Goal: Task Accomplishment & Management: Manage account settings

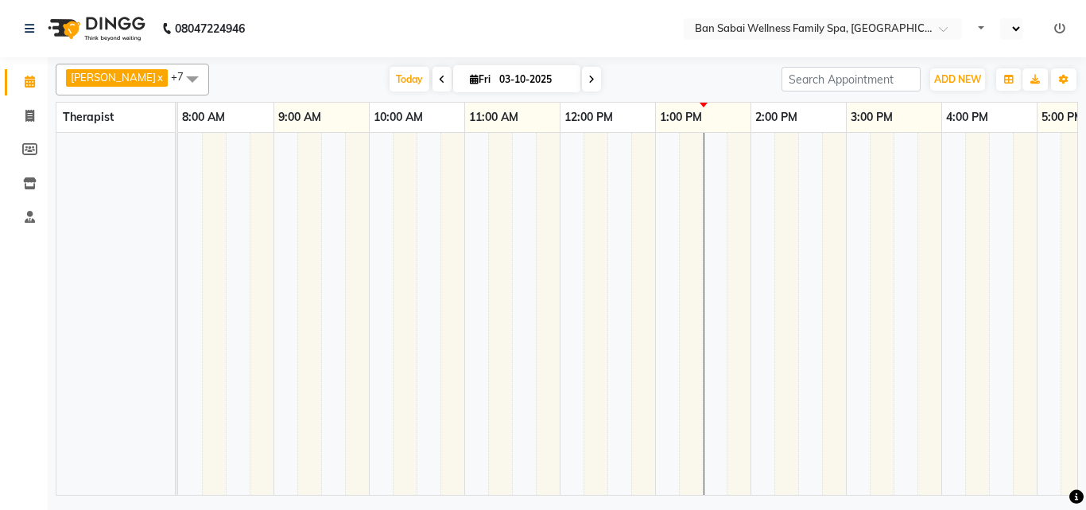
select select "en"
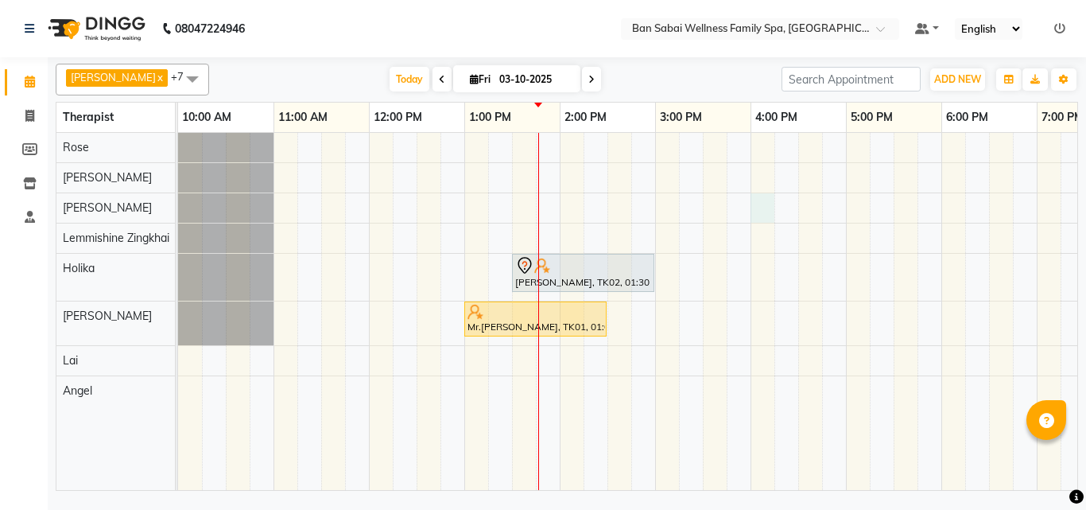
click at [759, 212] on div "[PERSON_NAME], TK02, 01:30 PM-03:00 PM, Deep Tissue Massage (Strong Pressure)-3…" at bounding box center [798, 311] width 1240 height 357
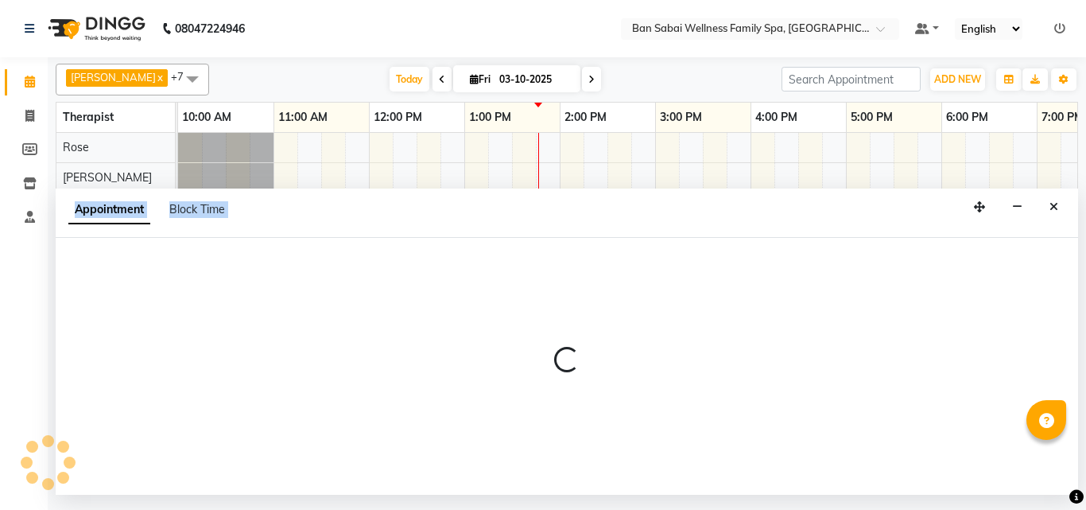
click at [759, 212] on div "Appointment Block Time" at bounding box center [567, 212] width 1023 height 49
select select "78178"
select select "tentative"
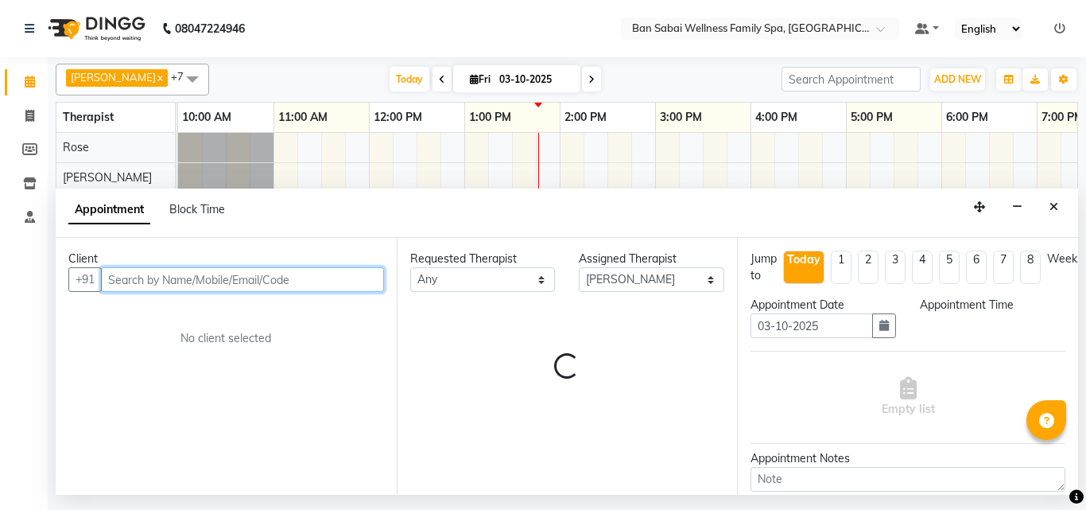
select select "960"
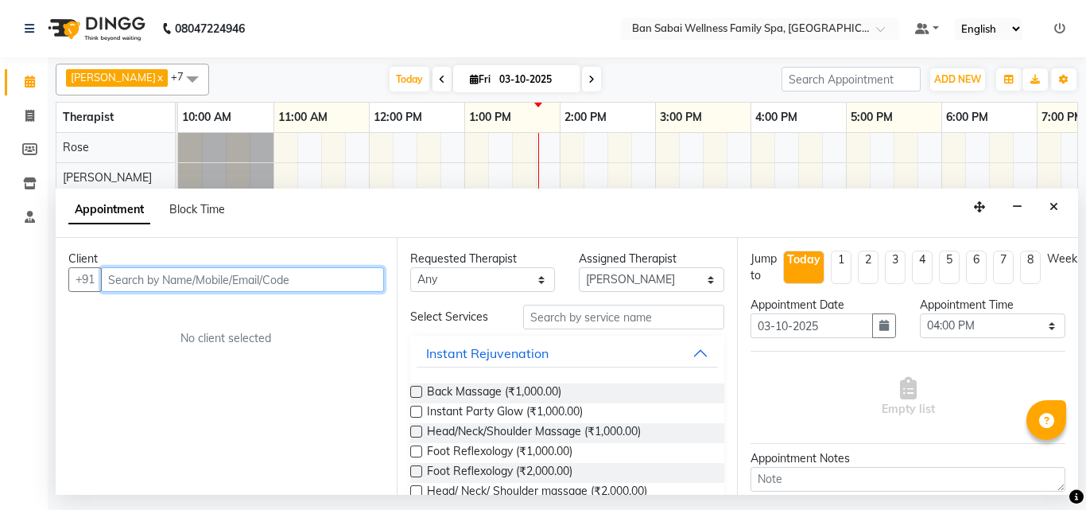
click at [365, 284] on input "text" at bounding box center [242, 279] width 283 height 25
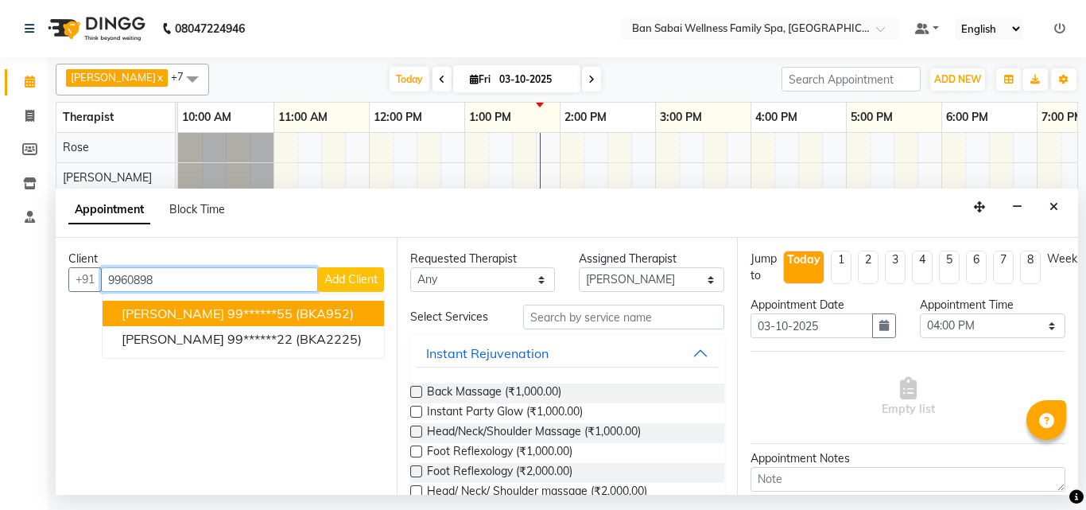
click at [184, 312] on span "[PERSON_NAME]" at bounding box center [173, 313] width 103 height 16
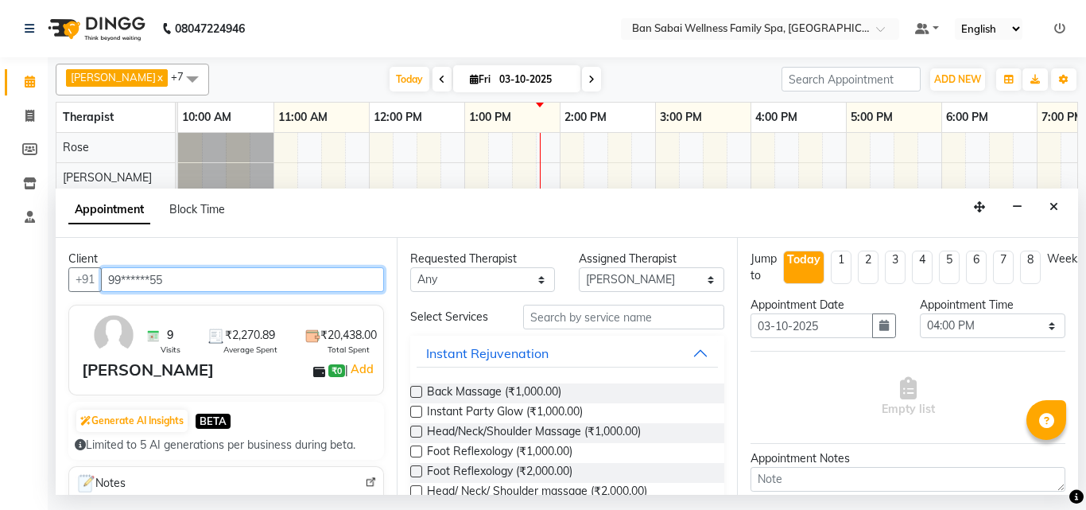
type input "99******55"
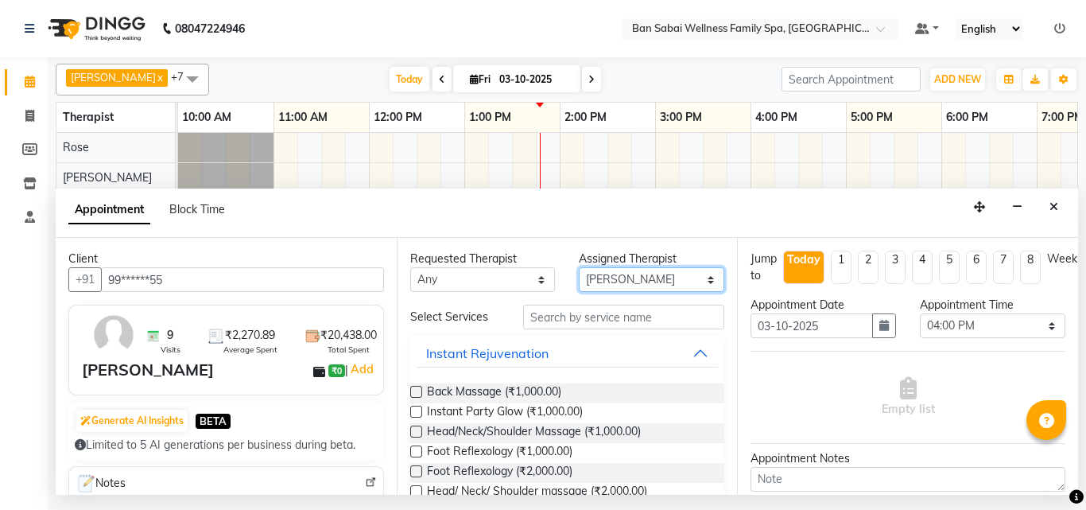
click at [696, 280] on select "Select [PERSON_NAME] [PERSON_NAME] [PERSON_NAME] Lemmishine Zingkhai Rinsit [PE…" at bounding box center [652, 279] width 146 height 25
select select "90338"
click at [579, 267] on select "Select [PERSON_NAME] [PERSON_NAME] [PERSON_NAME] Lemmishine Zingkhai Rinsit [PE…" at bounding box center [652, 279] width 146 height 25
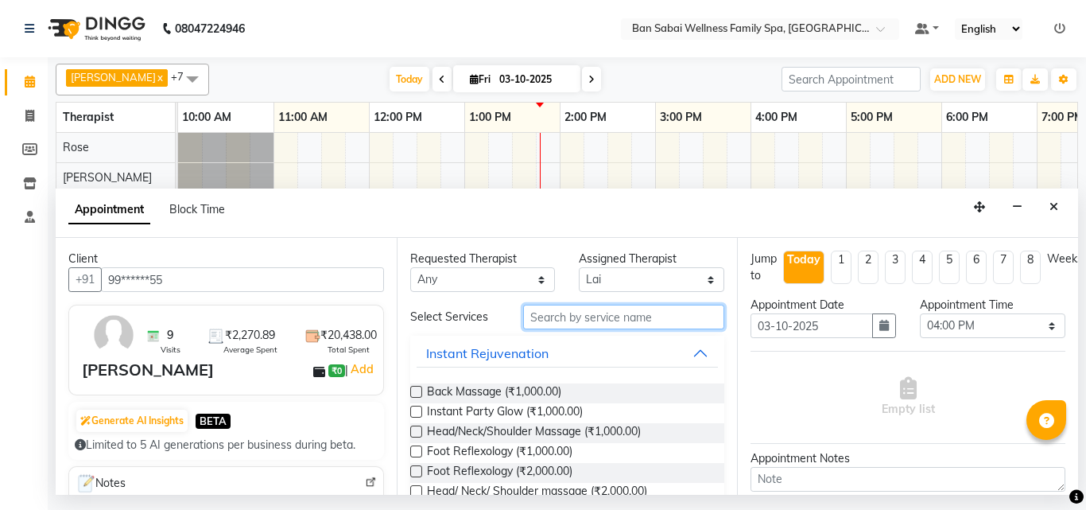
click at [615, 317] on input "text" at bounding box center [624, 317] width 202 height 25
click at [567, 316] on input "text" at bounding box center [624, 317] width 202 height 25
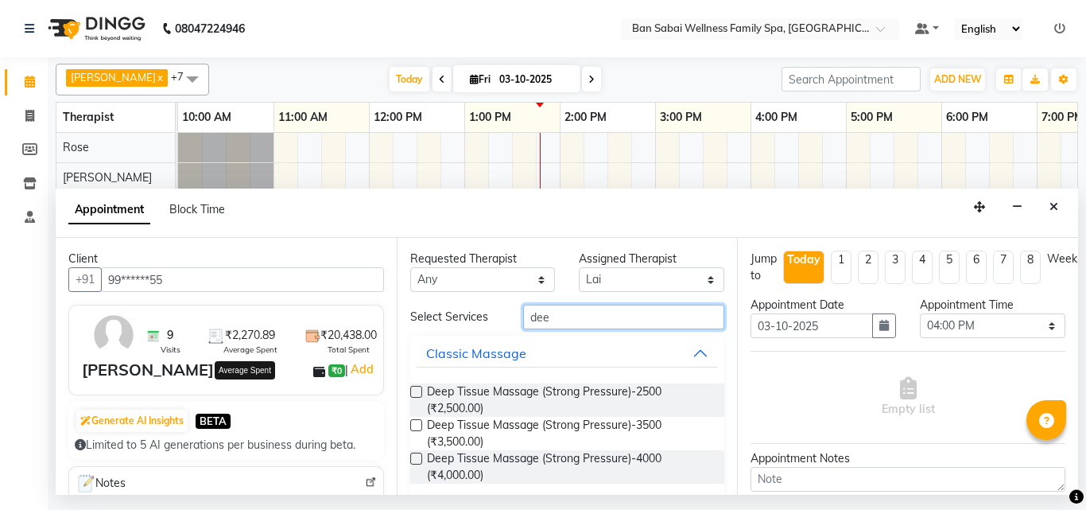
scroll to position [159, 0]
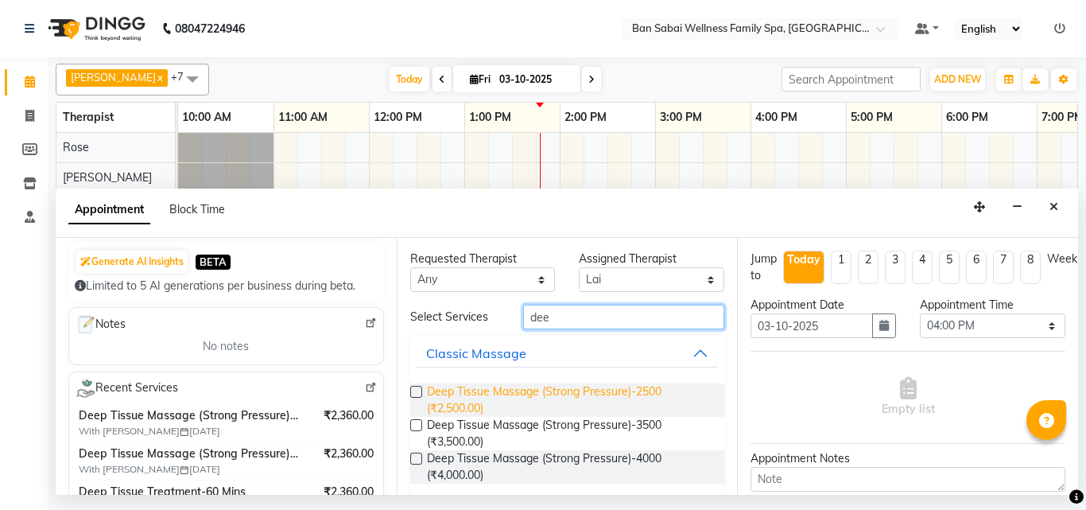
type input "dee"
click at [481, 395] on span "Deep Tissue Massage (Strong Pressure)-2500 (₹2,500.00)" at bounding box center [569, 399] width 285 height 33
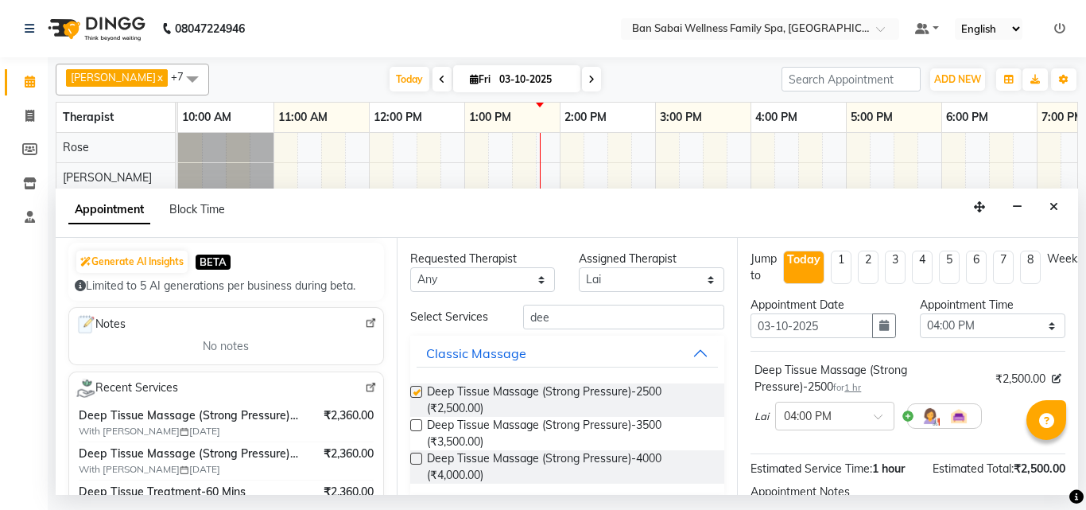
checkbox input "false"
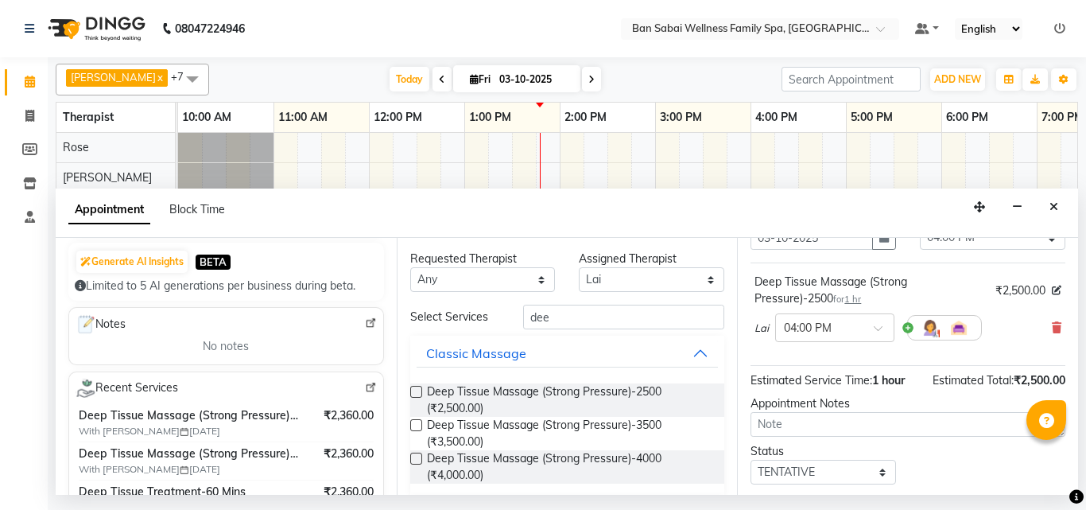
scroll to position [190, 0]
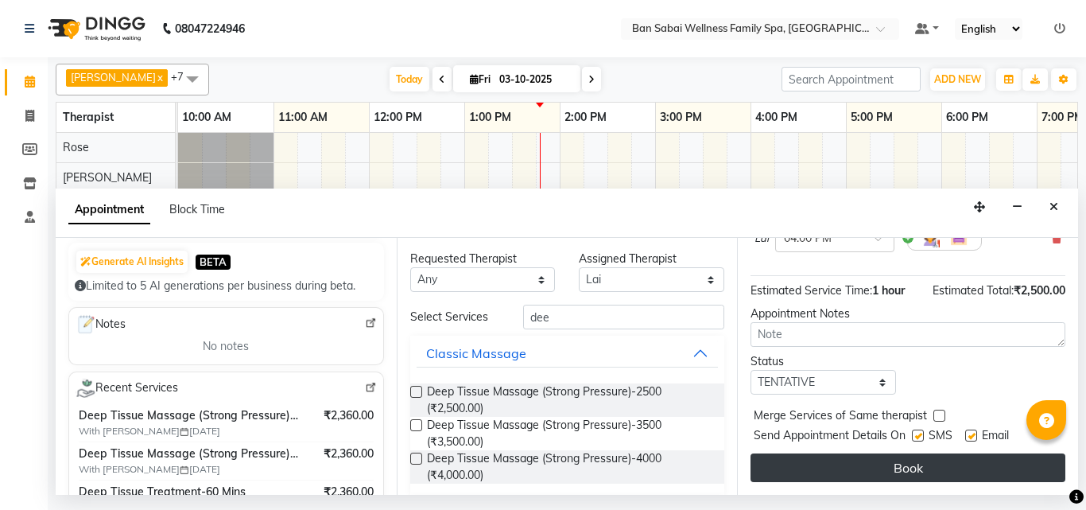
click at [934, 456] on button "Book" at bounding box center [908, 467] width 315 height 29
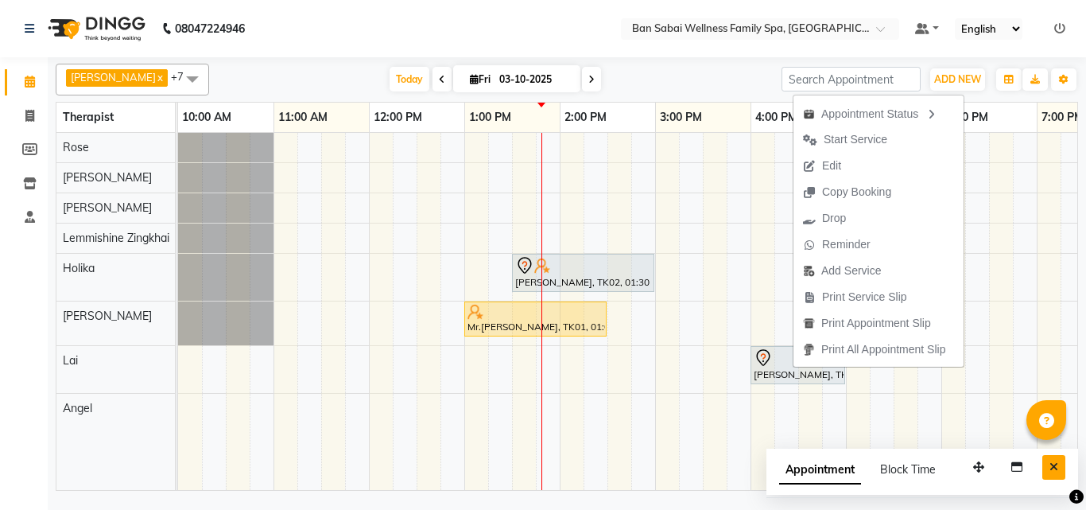
click at [1050, 465] on icon "Close" at bounding box center [1054, 466] width 9 height 11
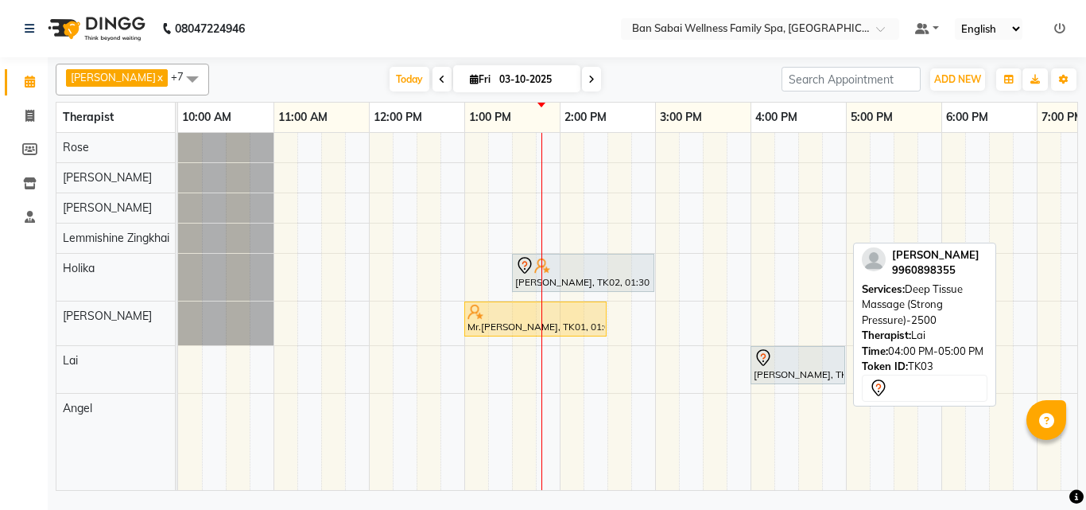
click at [767, 366] on icon at bounding box center [763, 357] width 19 height 19
select select "7"
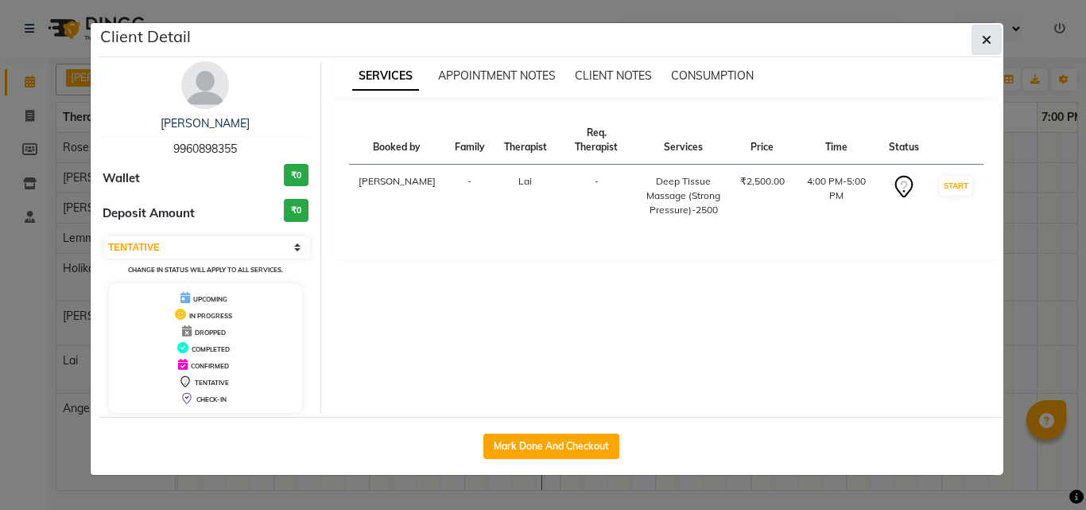
click at [992, 36] on button "button" at bounding box center [987, 40] width 30 height 30
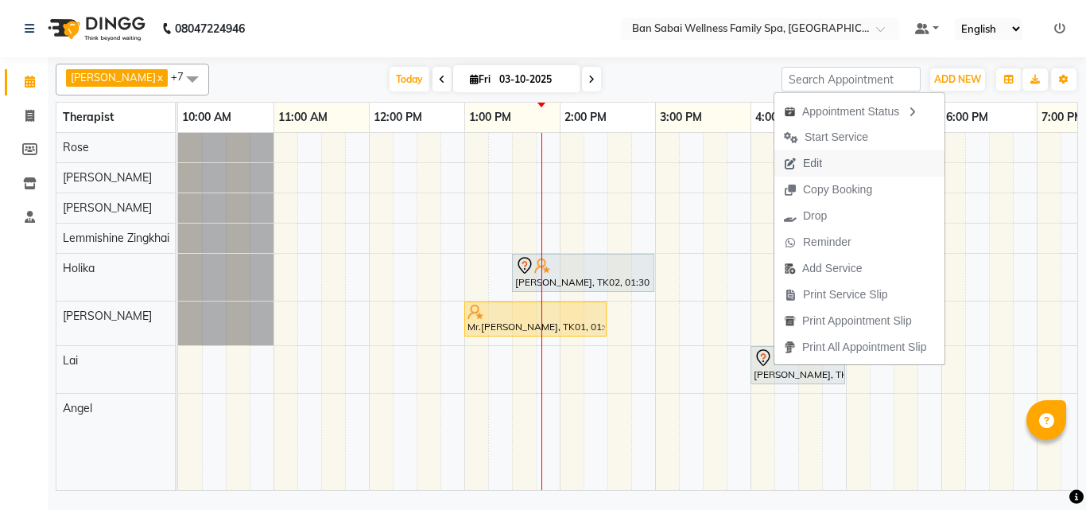
click at [827, 158] on span "Edit" at bounding box center [803, 163] width 57 height 26
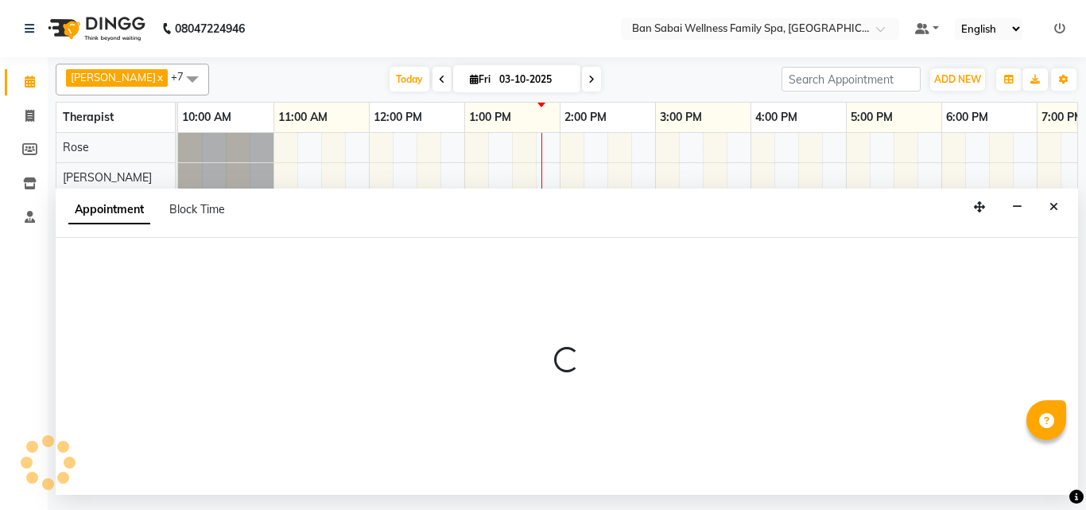
select select "tentative"
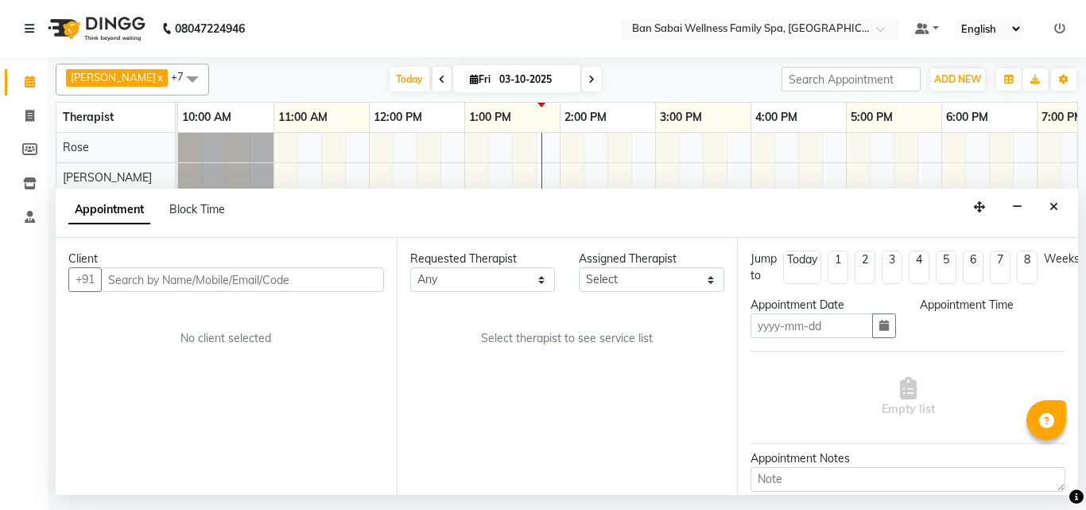
type input "03-10-2025"
select select "960"
select select "90338"
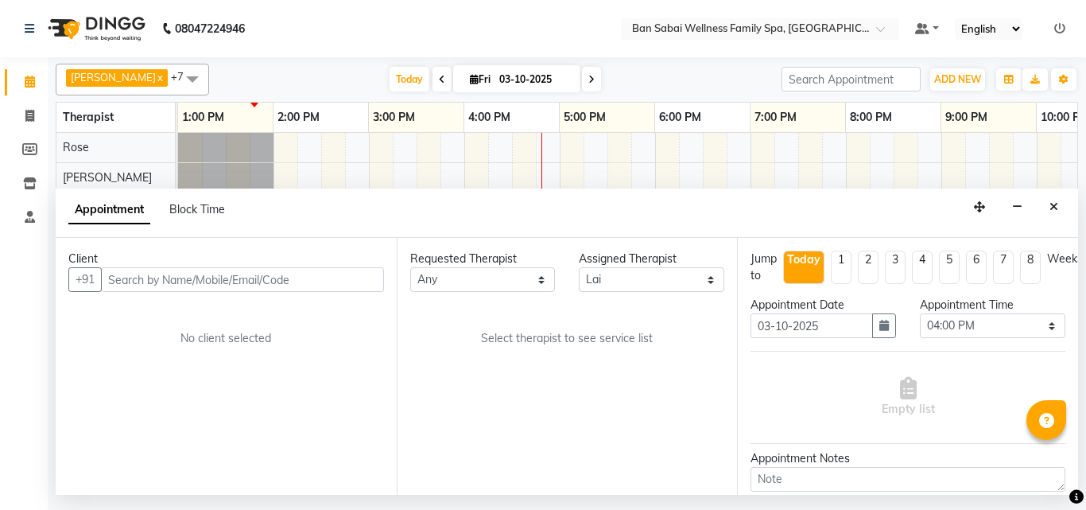
scroll to position [0, 287]
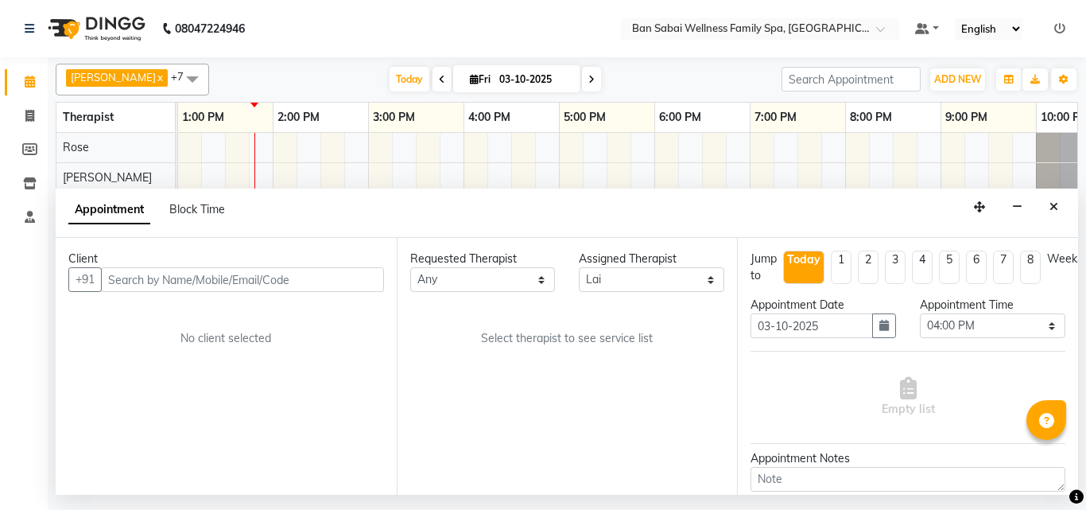
select select "4132"
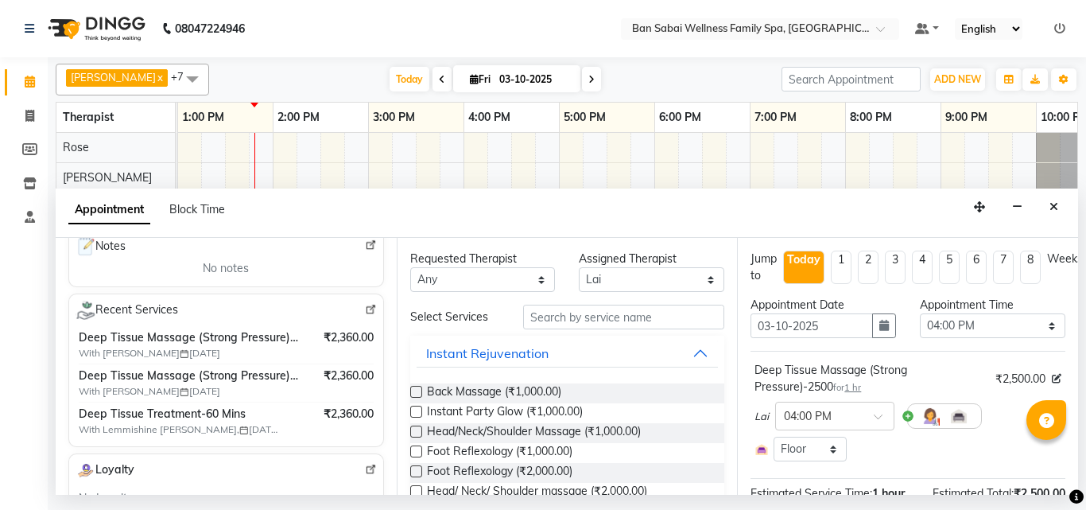
scroll to position [239, 0]
click at [1051, 207] on icon "Close" at bounding box center [1054, 206] width 9 height 11
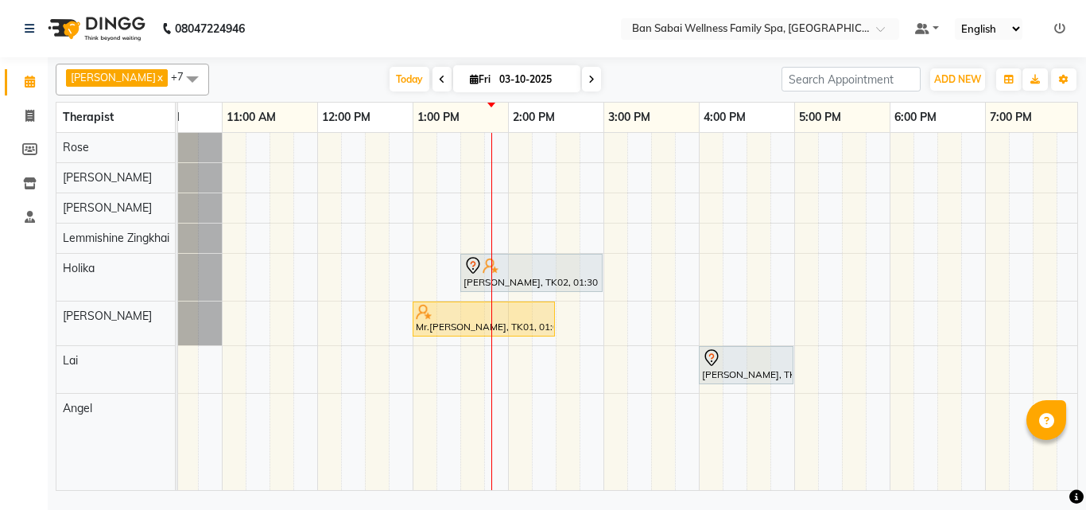
scroll to position [0, 0]
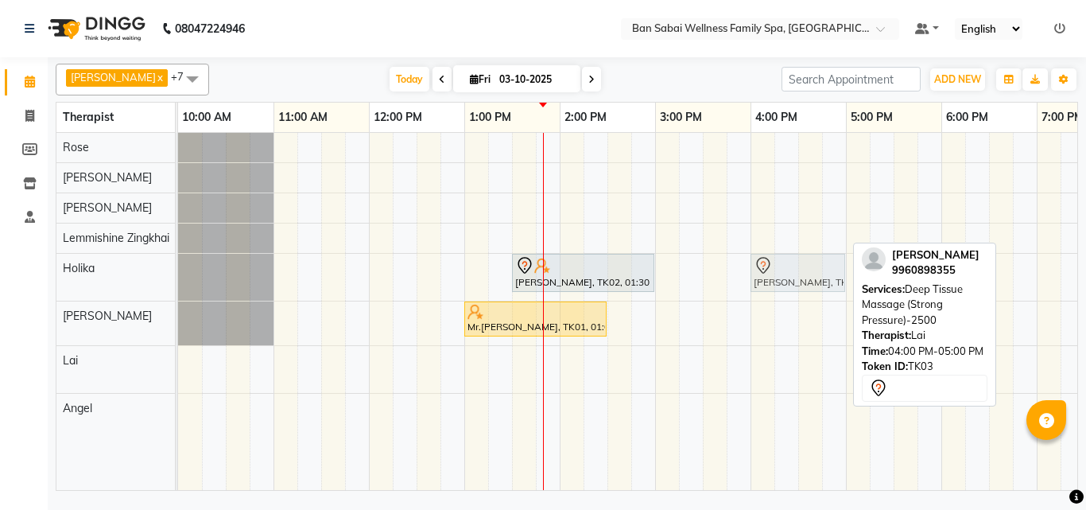
drag, startPoint x: 813, startPoint y: 366, endPoint x: 809, endPoint y: 292, distance: 74.0
click at [809, 292] on tbody "[PERSON_NAME], TK02, 01:30 PM-03:00 PM, Deep Tissue Massage (Strong Pressure)-3…" at bounding box center [798, 278] width 1240 height 290
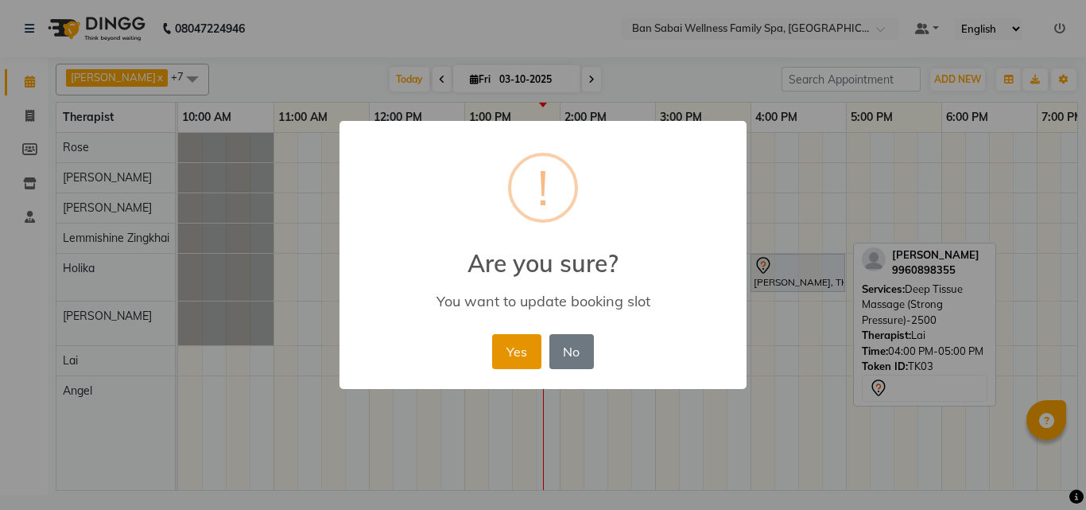
click at [526, 353] on button "Yes" at bounding box center [516, 351] width 49 height 35
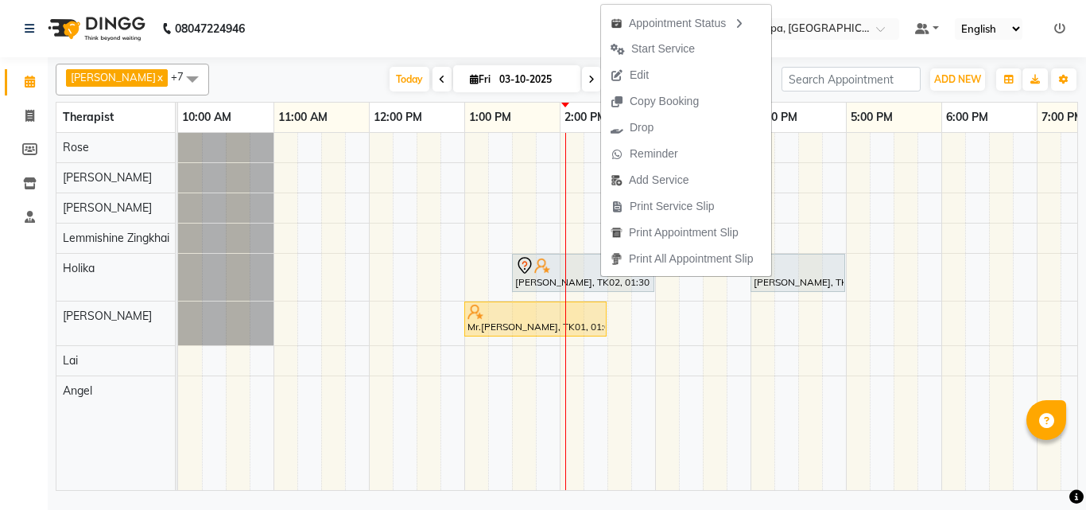
click at [443, 33] on nav "08047224946 Select Location × Ban Sabai Wellness Family Spa, Kalyani Nagar Defa…" at bounding box center [543, 28] width 1086 height 57
click at [1059, 33] on icon at bounding box center [1059, 28] width 11 height 11
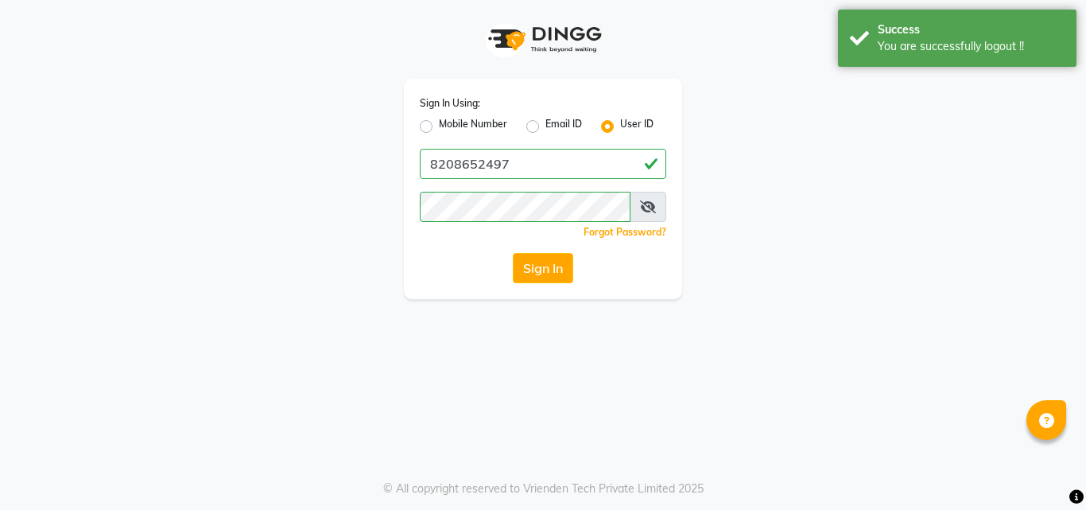
click at [468, 126] on label "Mobile Number" at bounding box center [473, 126] width 68 height 19
click at [449, 126] on input "Mobile Number" at bounding box center [444, 122] width 10 height 10
radio input "true"
radio input "false"
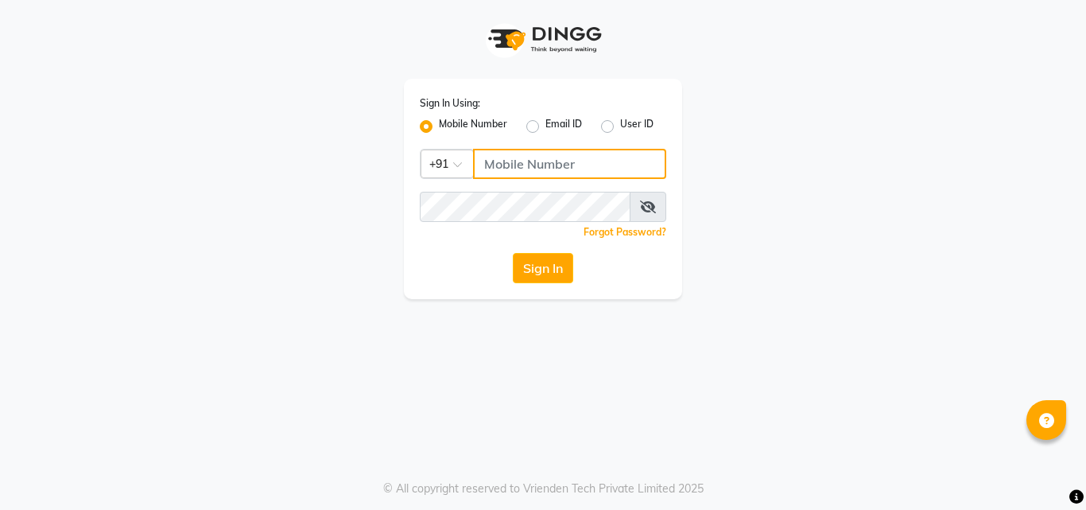
click at [510, 159] on input "Username" at bounding box center [569, 164] width 193 height 30
type input "7507461684"
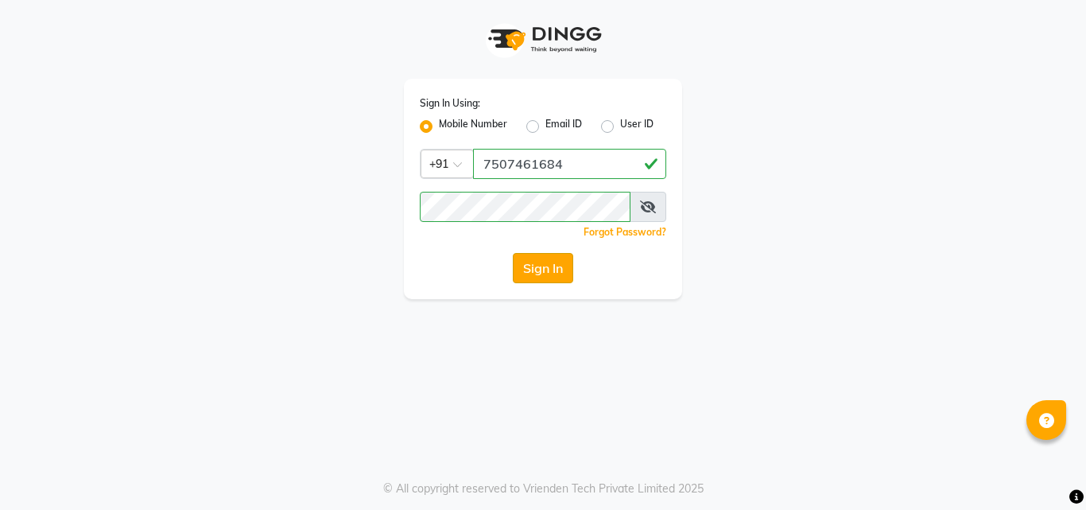
click at [549, 267] on button "Sign In" at bounding box center [543, 268] width 60 height 30
